Goal: Find specific page/section: Find specific page/section

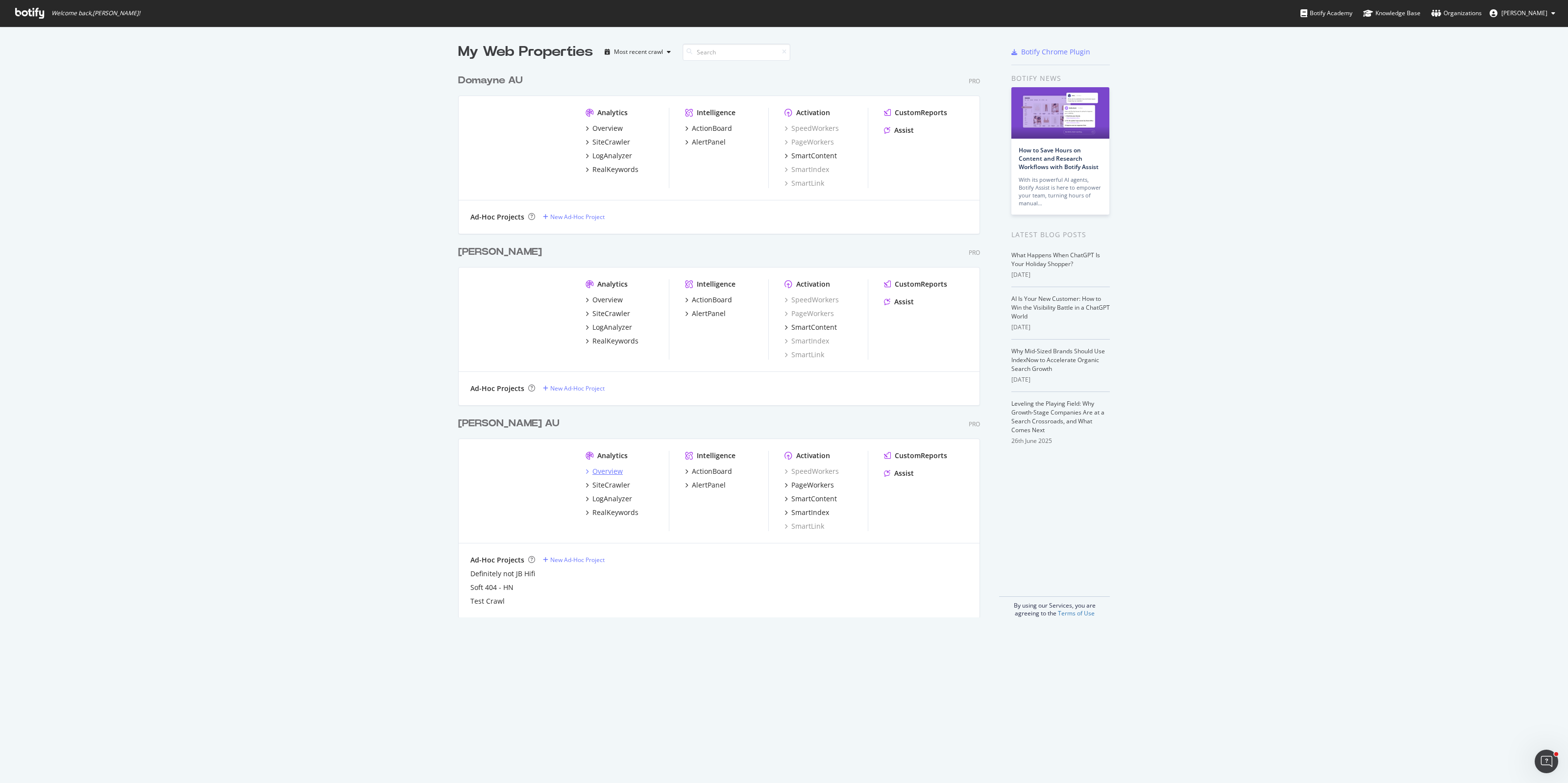
click at [600, 471] on div "Overview" at bounding box center [607, 471] width 30 height 10
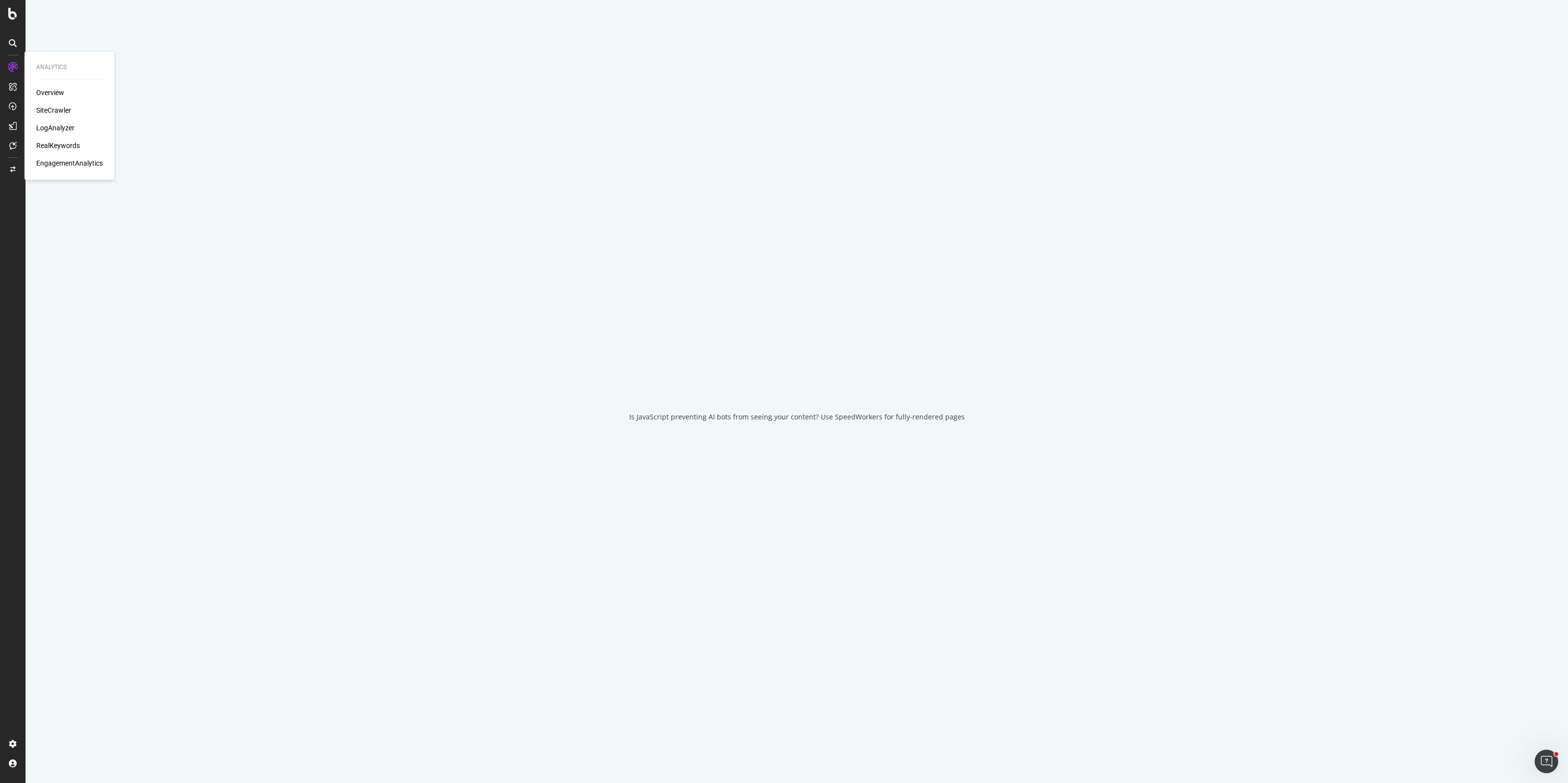
click at [64, 111] on div "SiteCrawler" at bounding box center [54, 110] width 35 height 10
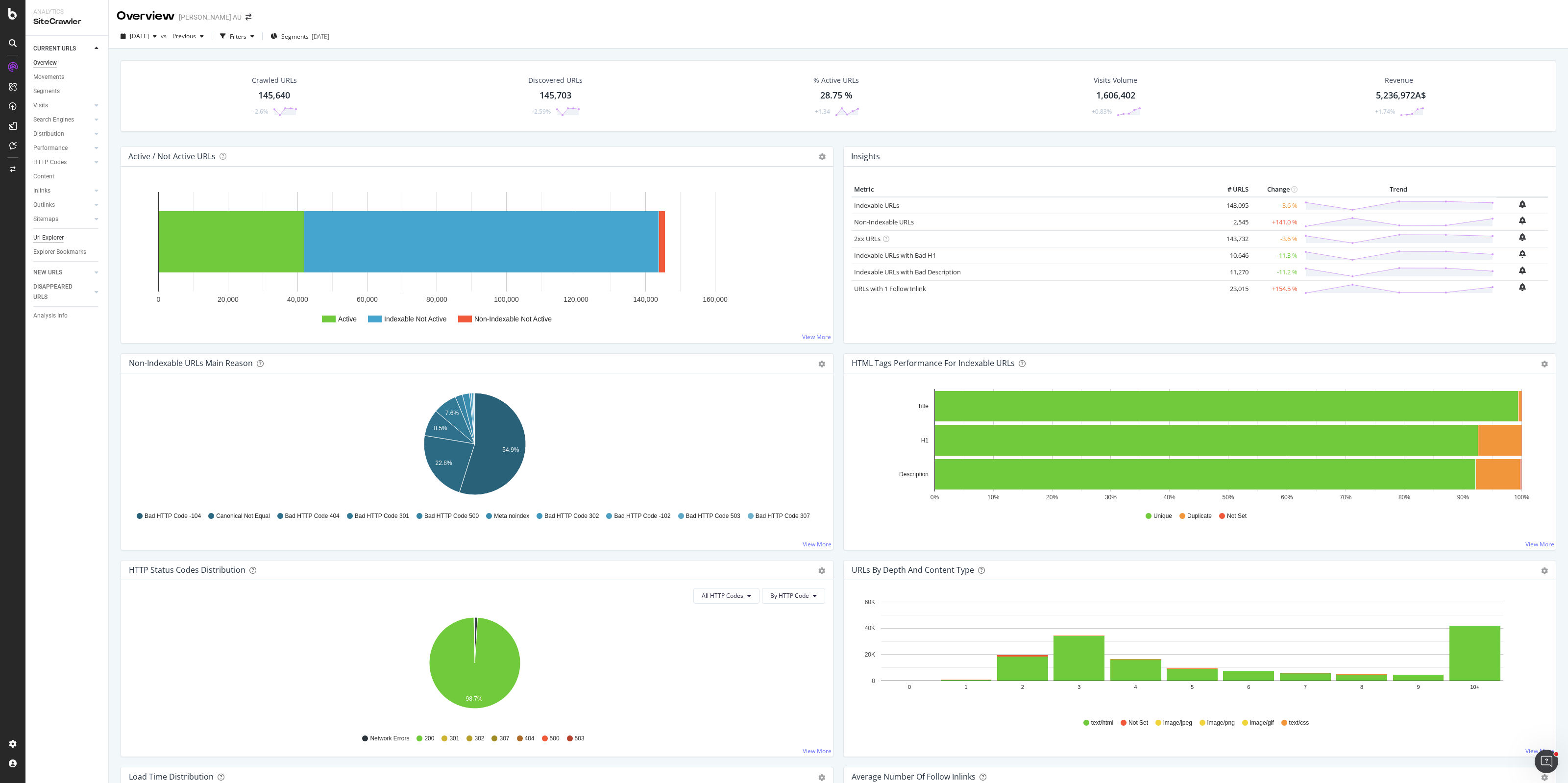
click at [48, 234] on div "Url Explorer" at bounding box center [49, 237] width 30 height 10
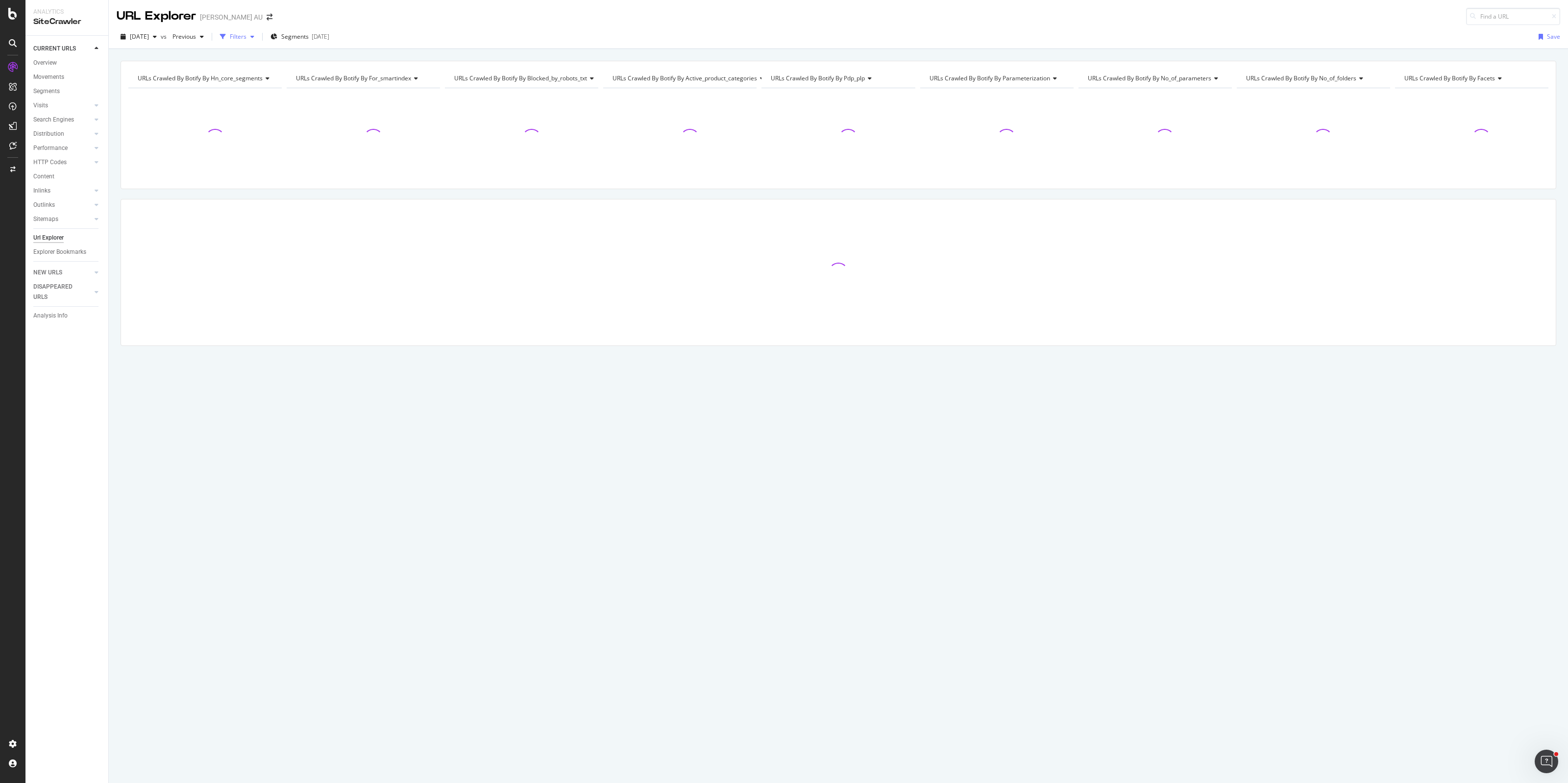
click at [247, 38] on div "Filters" at bounding box center [238, 37] width 16 height 9
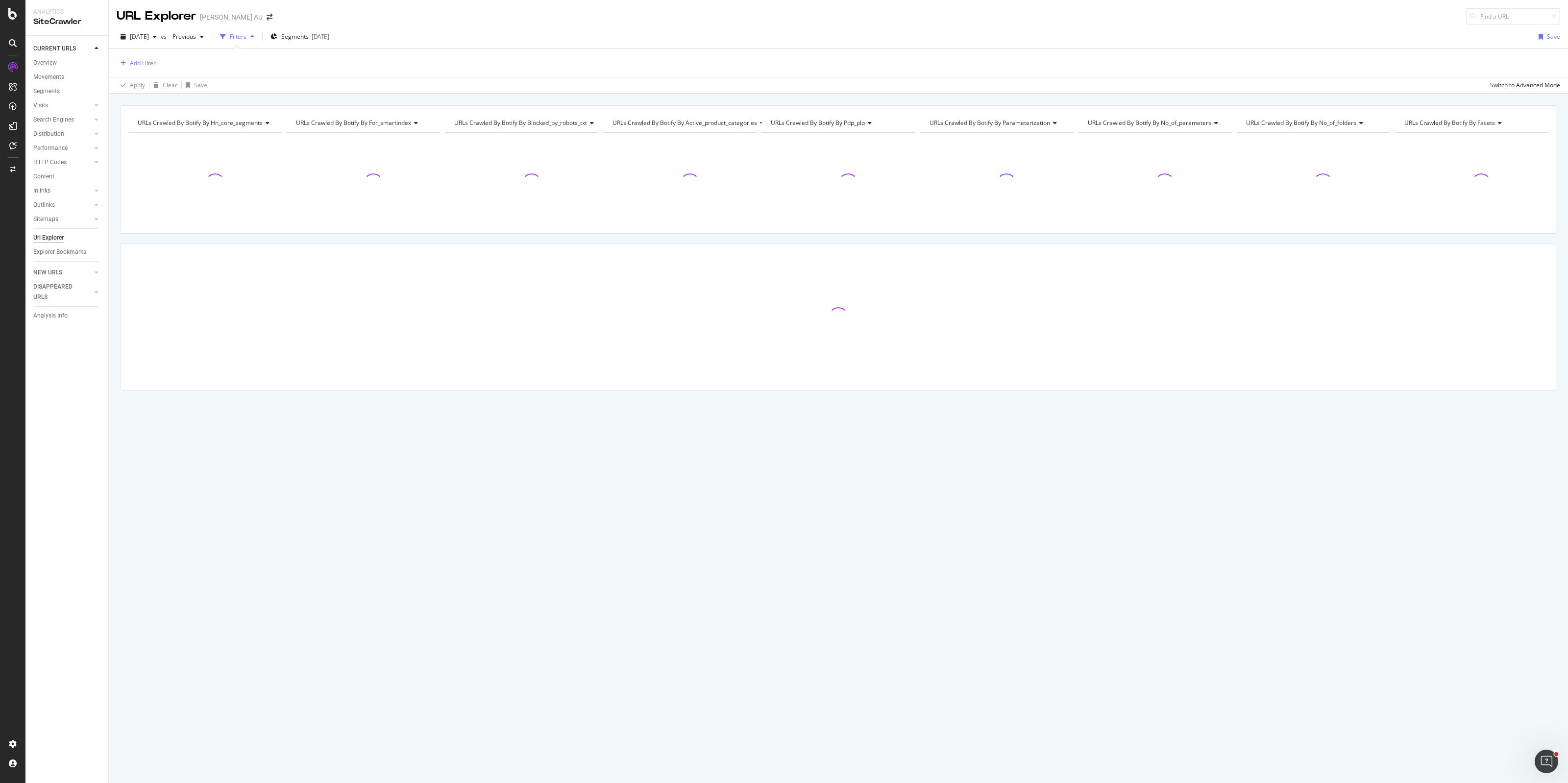
click at [157, 60] on div "Add Filter" at bounding box center [839, 63] width 1444 height 28
click at [152, 61] on div "Add Filter" at bounding box center [142, 63] width 26 height 9
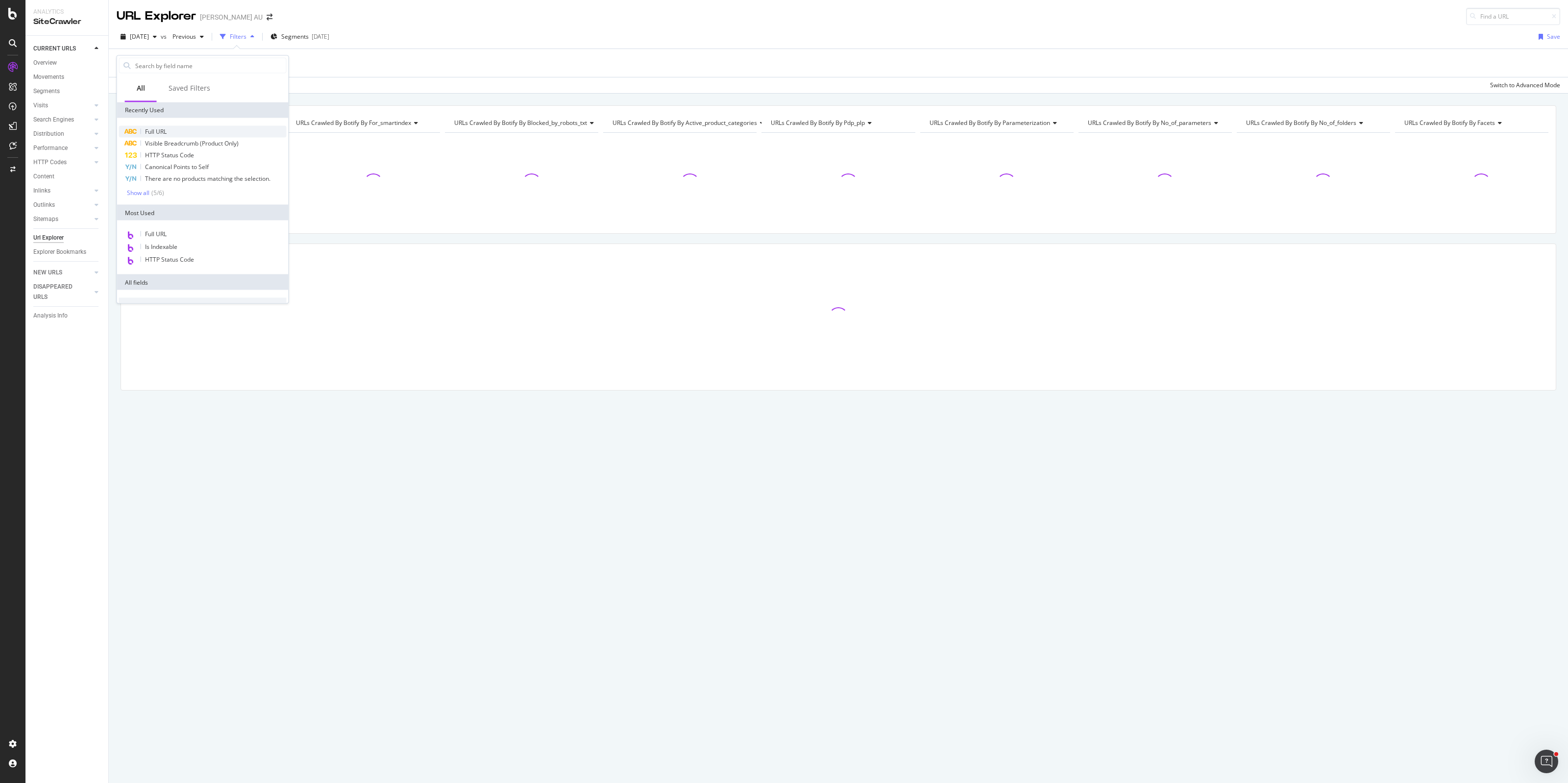
click at [164, 126] on div "Full URL" at bounding box center [203, 132] width 167 height 12
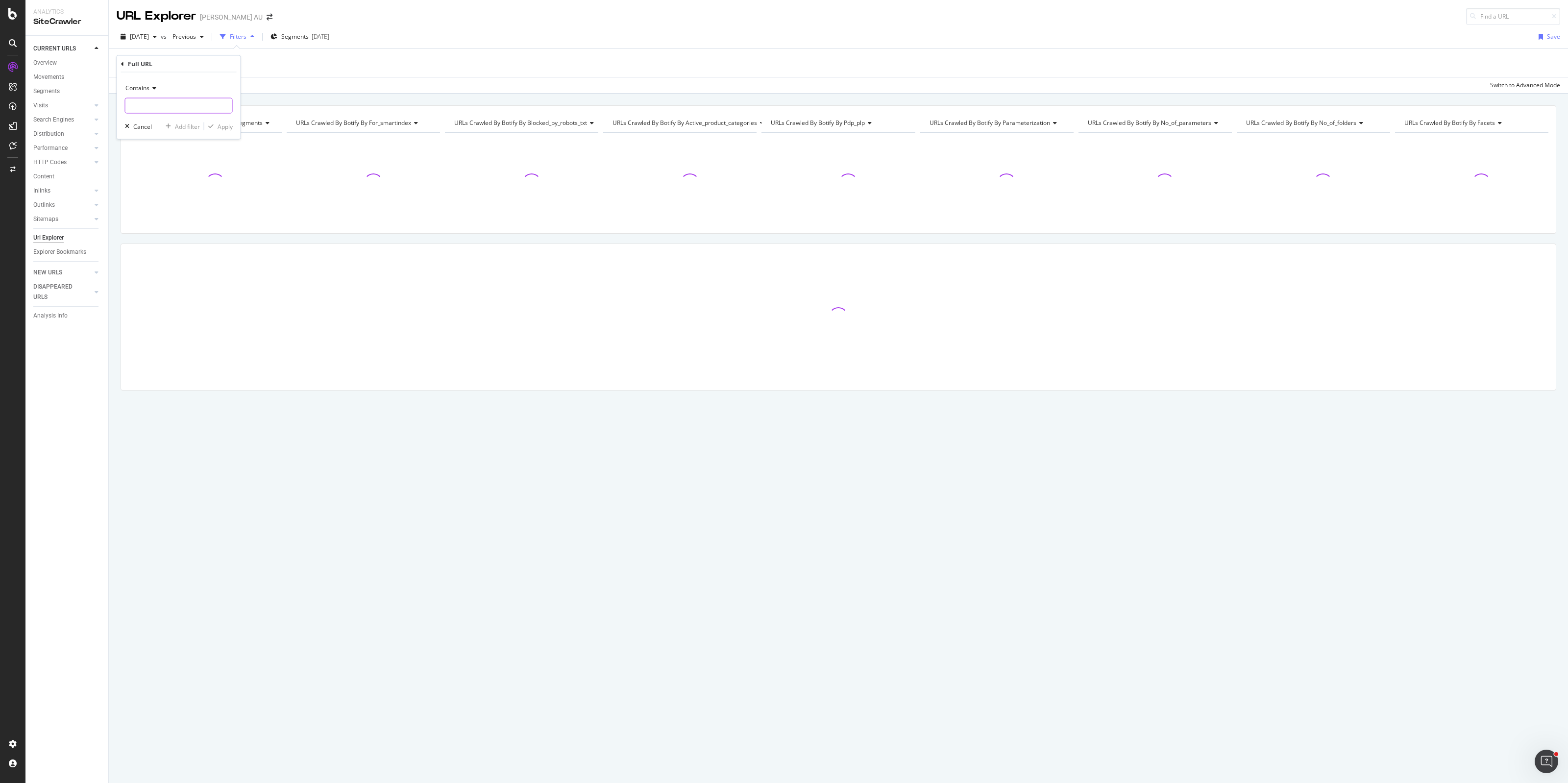
click at [163, 113] on input "text" at bounding box center [178, 106] width 107 height 16
paste input "[URL][DOMAIN_NAME]"
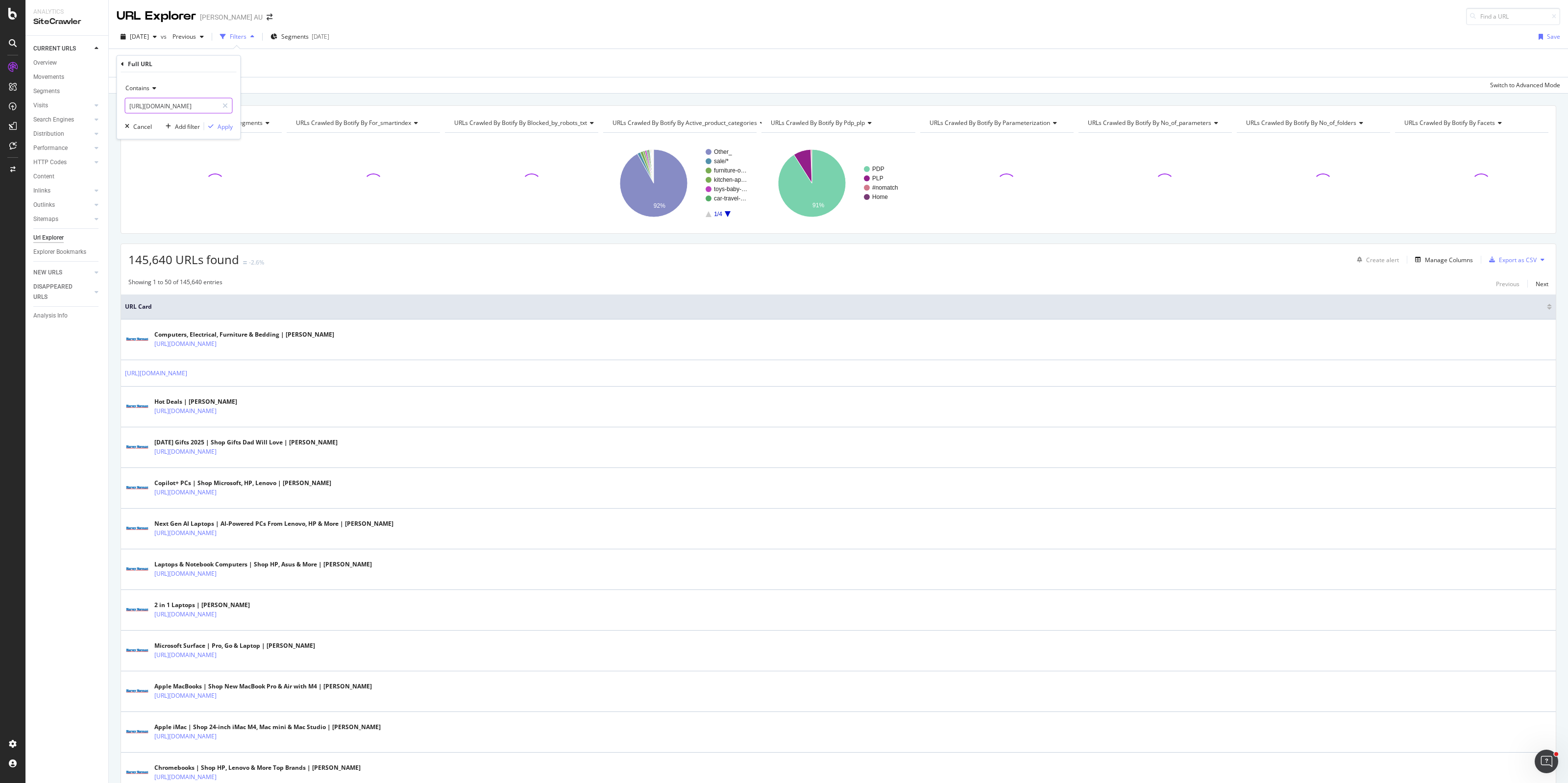
scroll to position [0, 253]
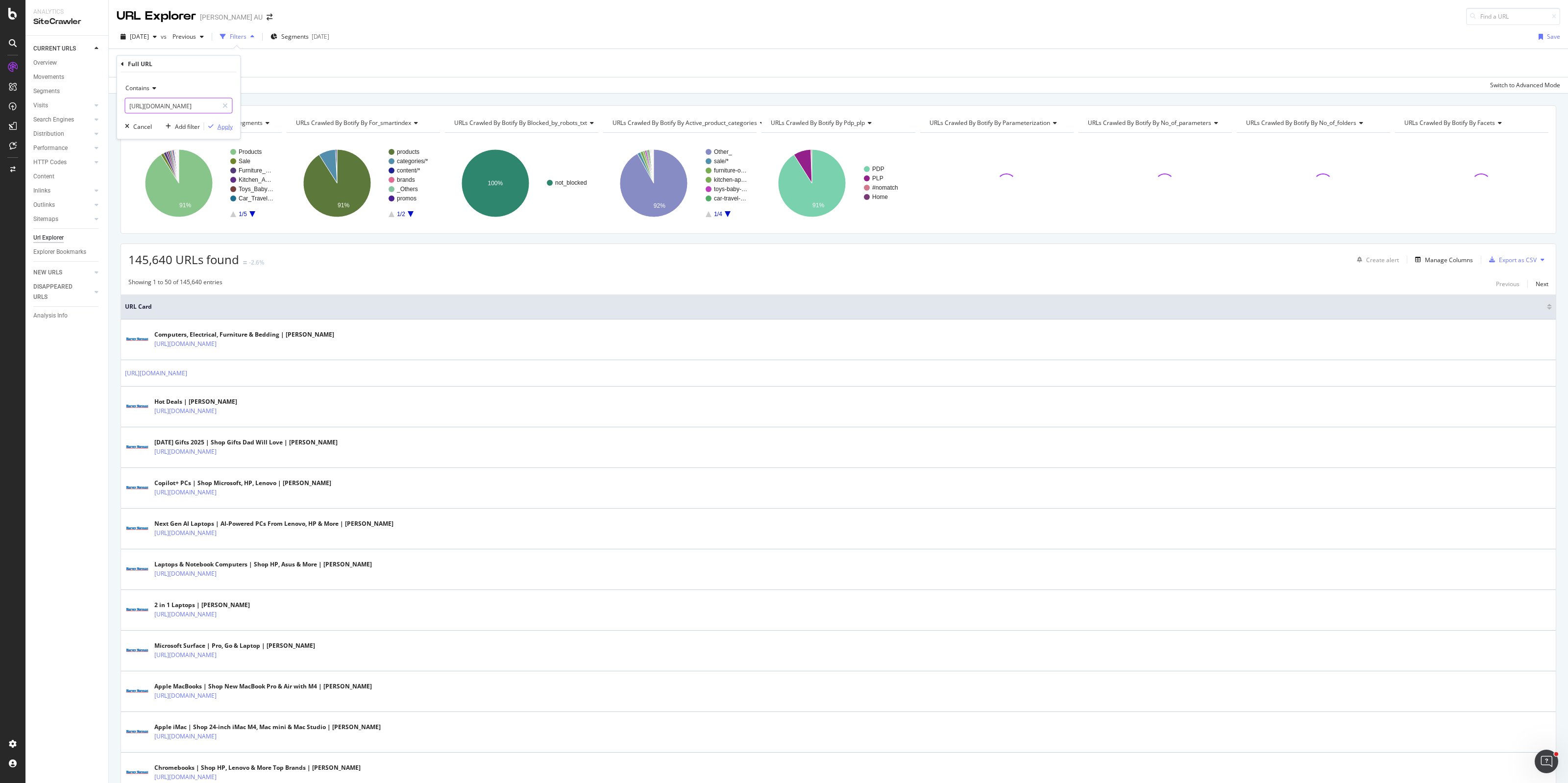
type input "[URL][DOMAIN_NAME]"
click at [222, 123] on div "Apply" at bounding box center [225, 126] width 15 height 9
